Goal: Information Seeking & Learning: Learn about a topic

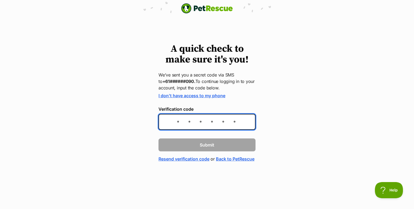
click at [182, 122] on input "Verification code" at bounding box center [206, 122] width 97 height 16
type input "013893"
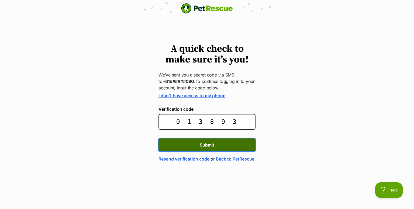
click at [210, 145] on span "Submit" at bounding box center [207, 145] width 15 height 6
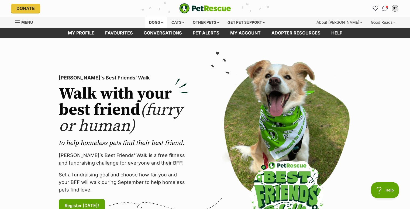
click at [155, 24] on div "Dogs" at bounding box center [156, 22] width 22 height 11
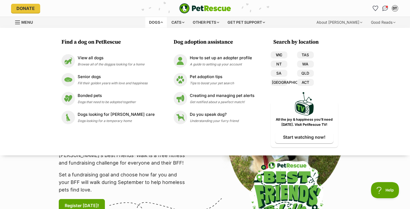
click at [277, 55] on link "VIC" at bounding box center [279, 54] width 17 height 7
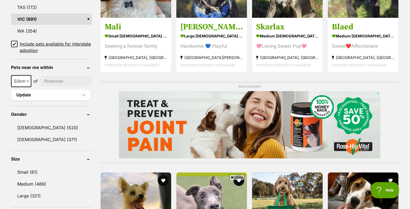
scroll to position [360, 0]
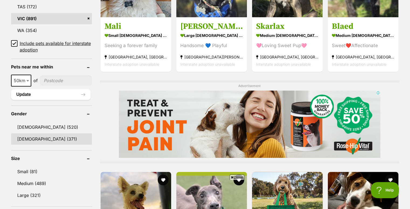
click at [33, 140] on link "Female (371)" at bounding box center [51, 138] width 81 height 11
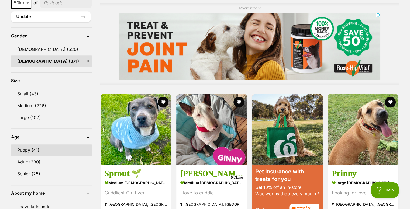
click at [26, 150] on link "Puppy (41)" at bounding box center [51, 149] width 81 height 11
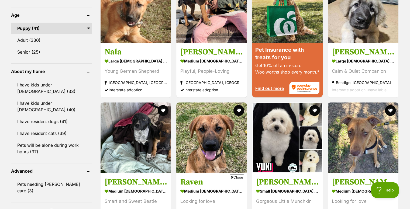
scroll to position [559, 0]
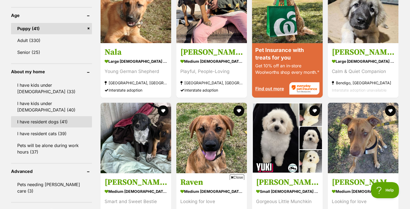
click at [44, 116] on link "I have resident dogs (41)" at bounding box center [51, 121] width 81 height 11
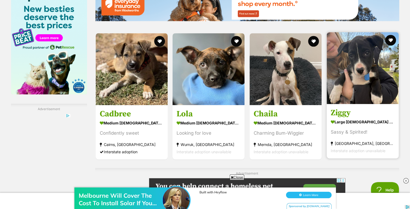
click at [355, 124] on strong "large female Dog" at bounding box center [363, 122] width 64 height 8
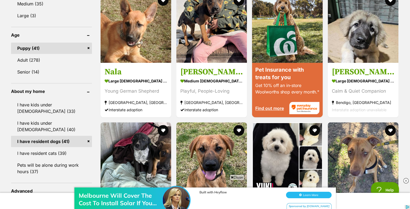
scroll to position [539, 0]
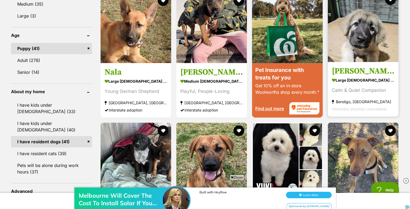
click at [355, 74] on h3 "[PERSON_NAME]" at bounding box center [363, 71] width 63 height 10
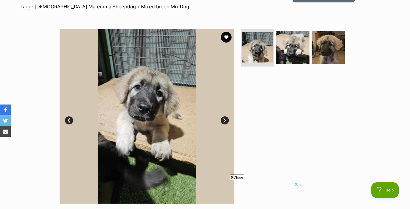
scroll to position [117, 0]
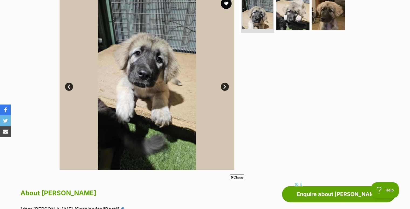
click at [224, 84] on link "Next" at bounding box center [225, 87] width 8 height 8
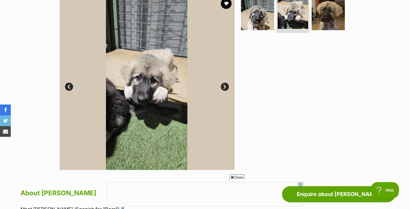
scroll to position [0, 0]
